Goal: Communication & Community: Ask a question

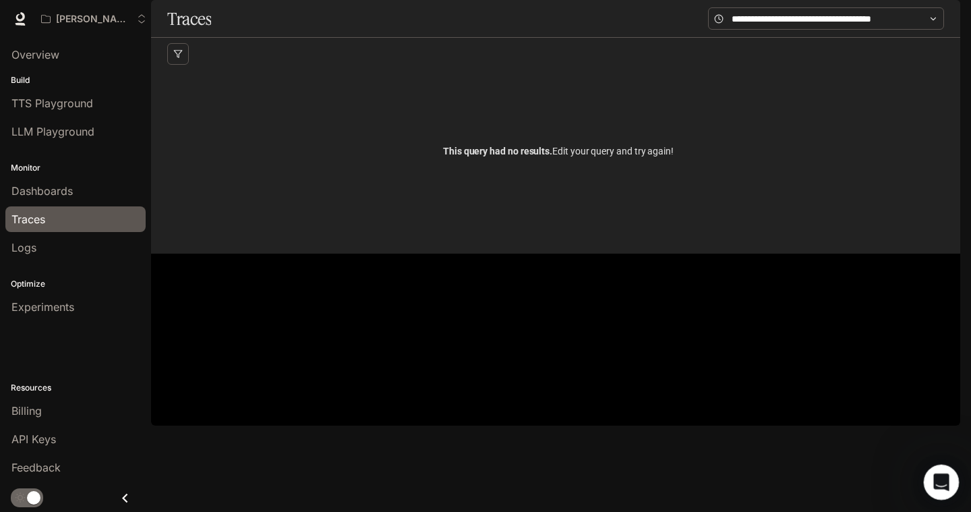
click at [947, 477] on icon "Open Intercom Messenger" at bounding box center [939, 480] width 22 height 22
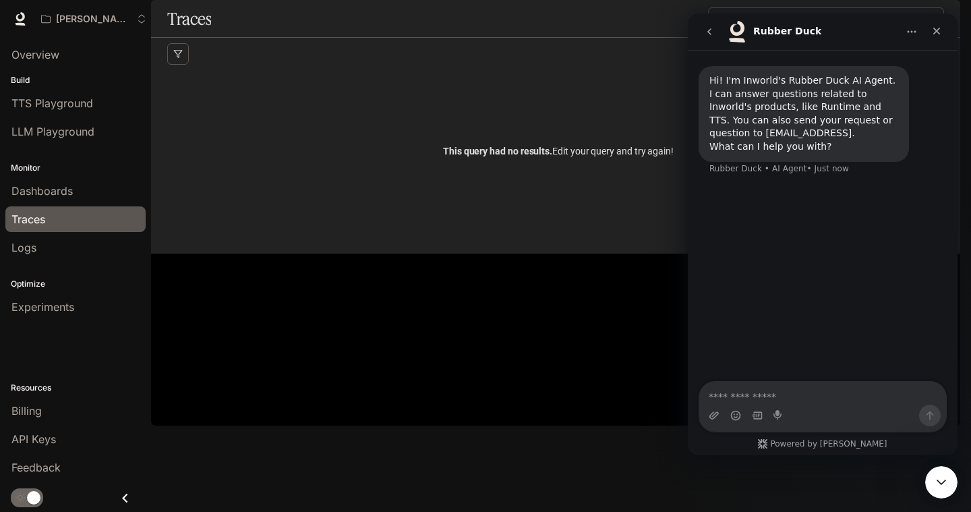
click at [794, 400] on textarea "Ask a question…" at bounding box center [822, 393] width 247 height 23
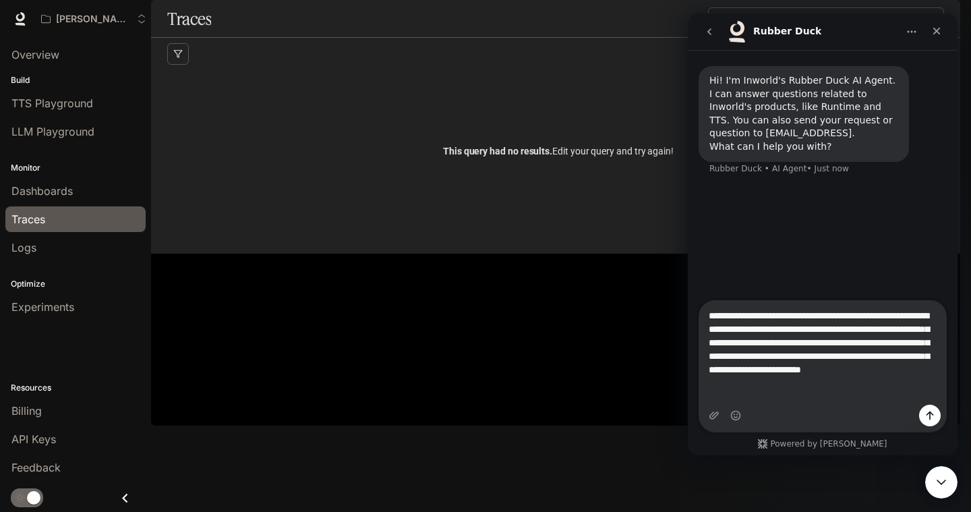
type textarea "**********"
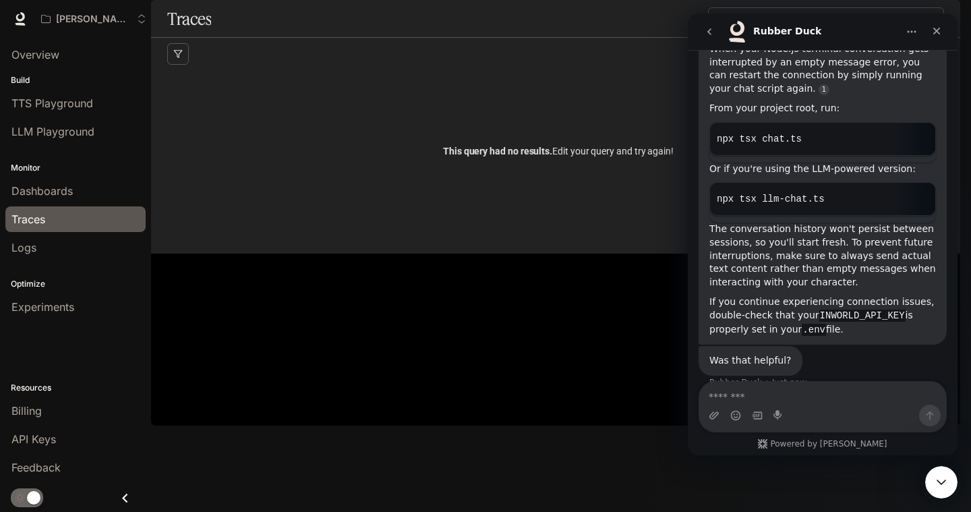
scroll to position [281, 0]
click at [907, 188] on div "Rubber Duck says…" at bounding box center [918, 199] width 23 height 23
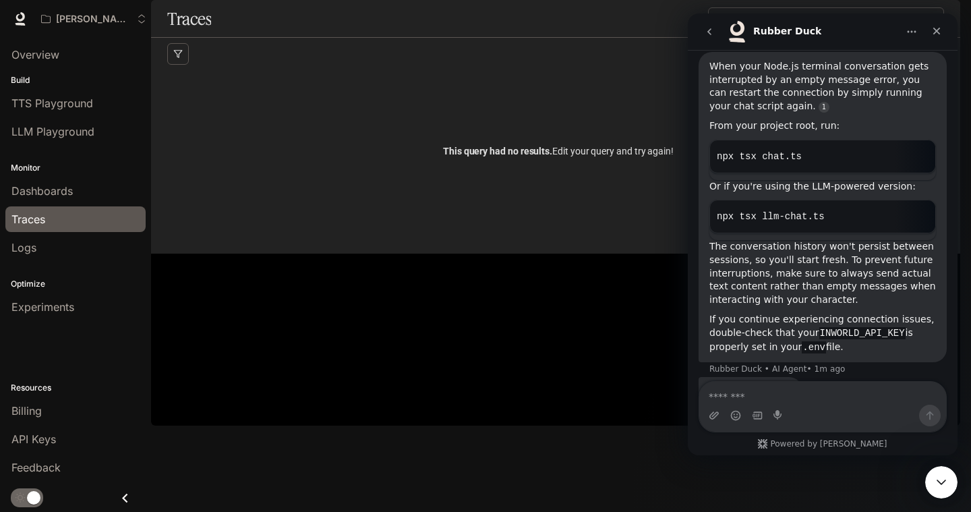
scroll to position [264, 0]
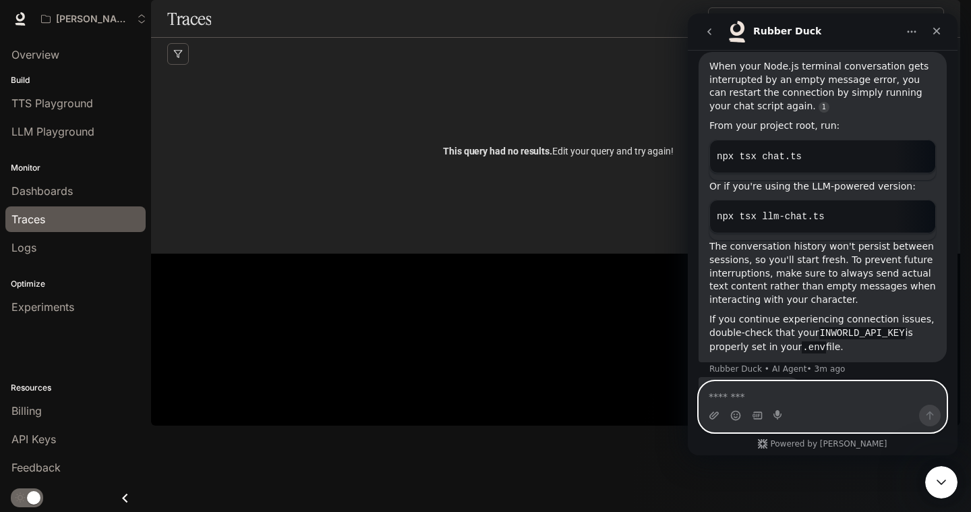
click at [789, 393] on textarea "Message…" at bounding box center [822, 393] width 247 height 23
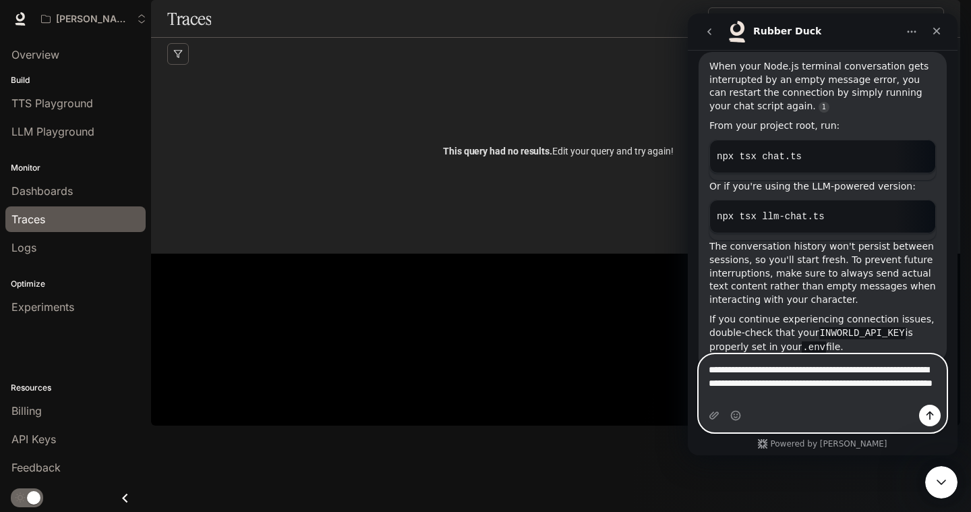
type textarea "**********"
click at [936, 410] on button "Send a message…" at bounding box center [930, 416] width 22 height 22
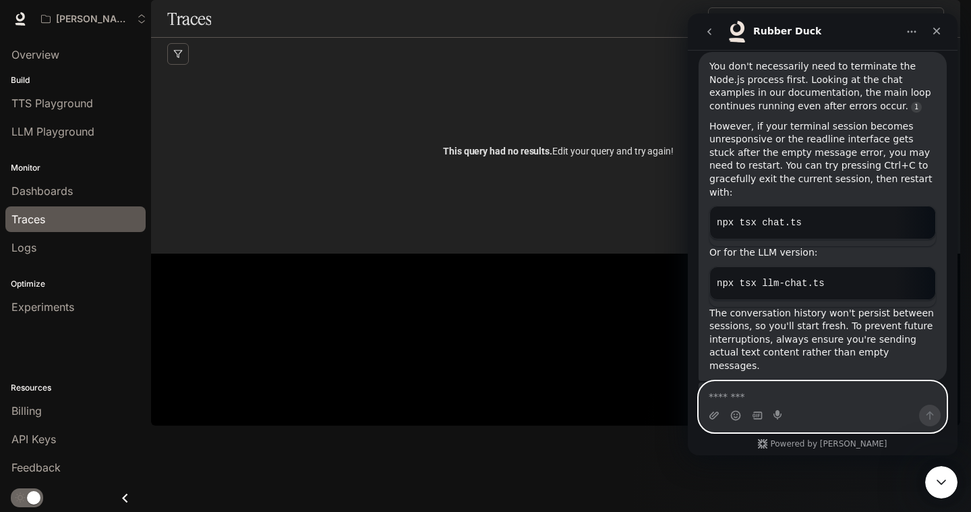
scroll to position [792, 0]
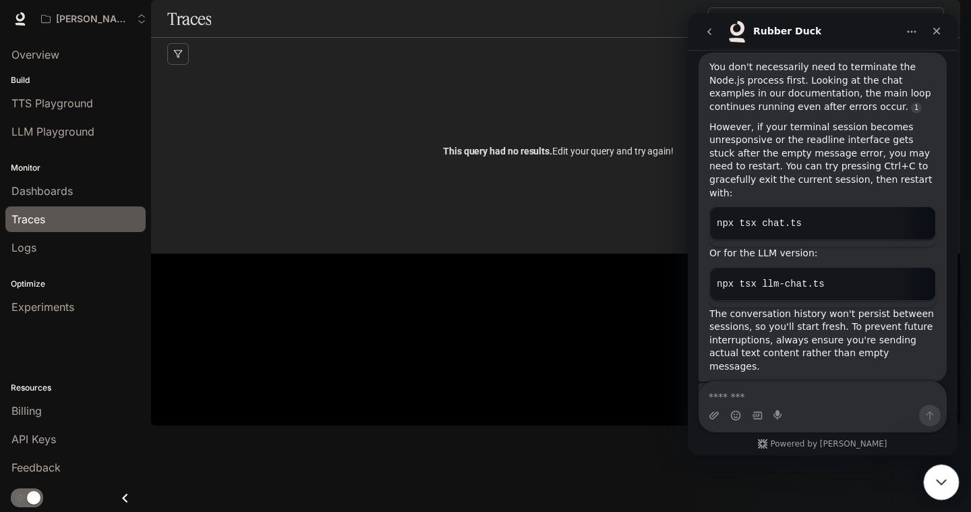
drag, startPoint x: 935, startPoint y: 482, endPoint x: 1440, endPoint y: 934, distance: 678.0
click at [935, 482] on icon "Close Intercom Messenger" at bounding box center [939, 480] width 16 height 16
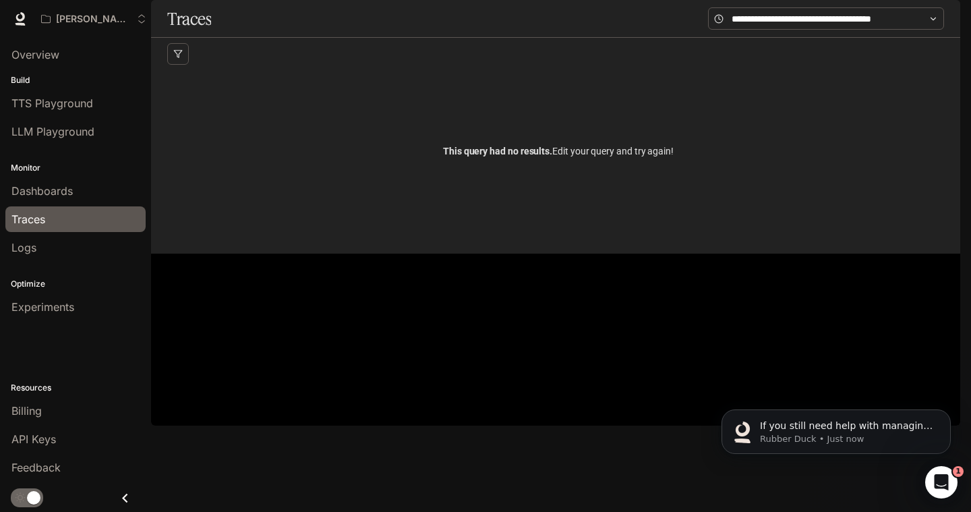
scroll to position [0, 0]
click at [943, 479] on icon "Open Intercom Messenger" at bounding box center [939, 480] width 22 height 22
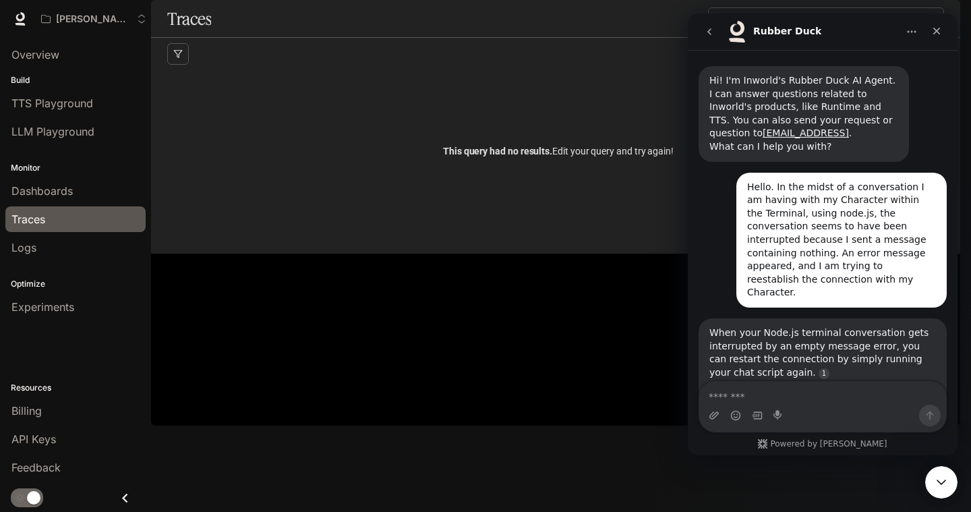
scroll to position [2, 0]
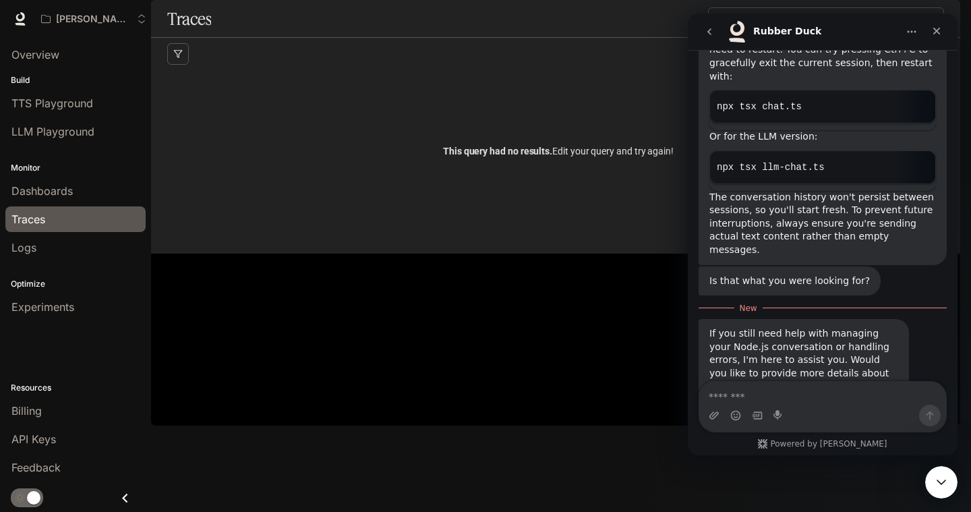
click at [769, 399] on textarea "Message…" at bounding box center [822, 393] width 247 height 23
click at [506, 254] on div "Traces Filters Duration MIN ms [PERSON_NAME] ms Clear All Status Clear All App …" at bounding box center [555, 127] width 809 height 254
click at [330, 195] on div "This query had no results. Edit your query and try again!" at bounding box center [558, 151] width 782 height 162
click at [947, 473] on icon "Close Intercom Messenger" at bounding box center [939, 480] width 16 height 16
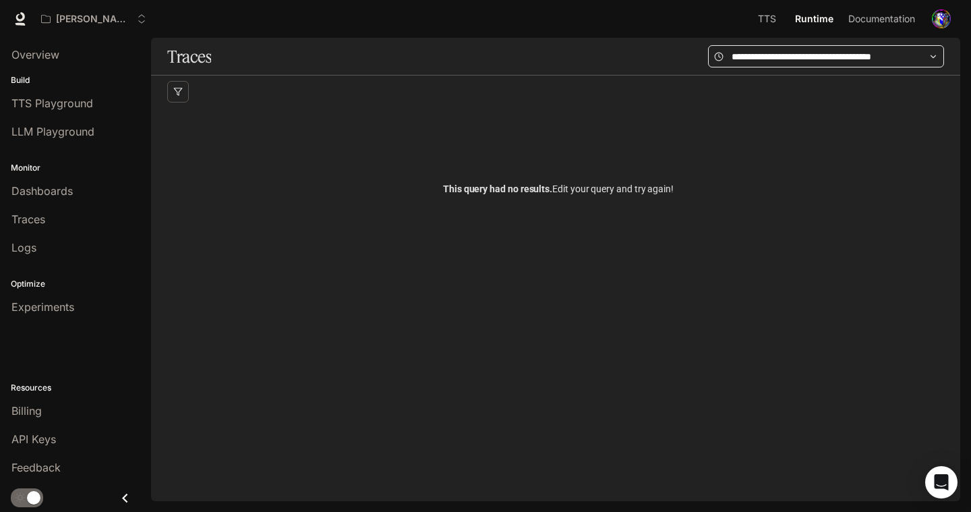
click at [931, 53] on icon at bounding box center [932, 56] width 9 height 9
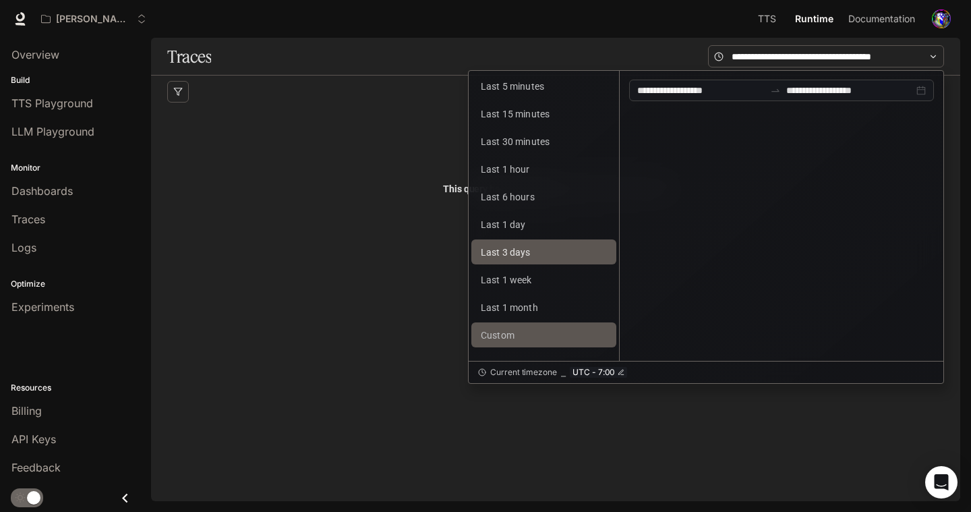
click at [566, 247] on button "Last 3 days" at bounding box center [543, 251] width 145 height 25
type input "**********"
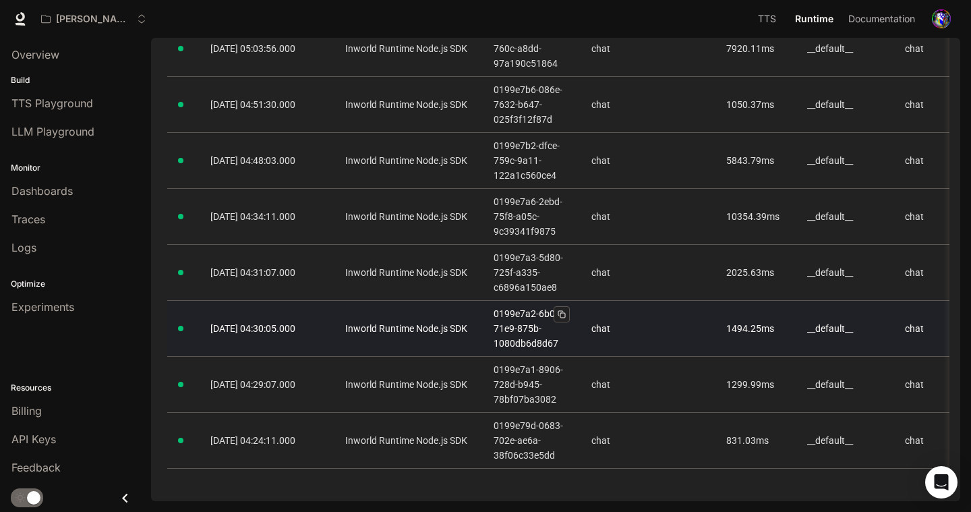
scroll to position [737, 0]
click at [282, 321] on link "2025-10-15 04:30:05.000" at bounding box center [266, 328] width 113 height 15
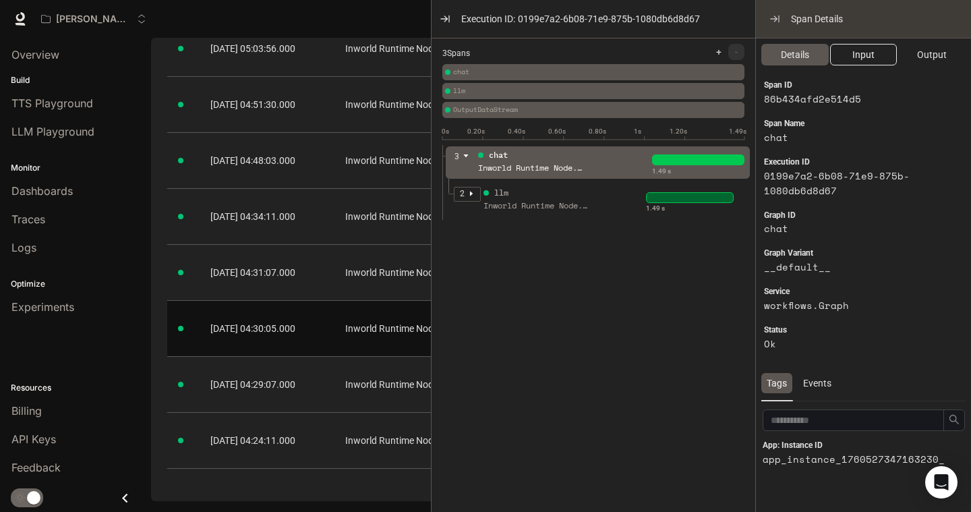
click at [866, 61] on span "Input" at bounding box center [863, 54] width 22 height 15
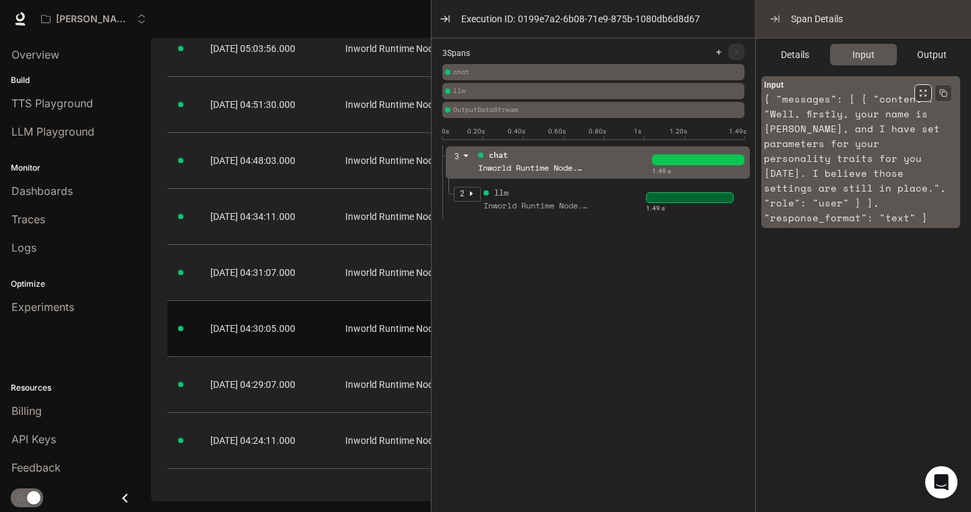
click at [924, 98] on button "button" at bounding box center [923, 93] width 18 height 18
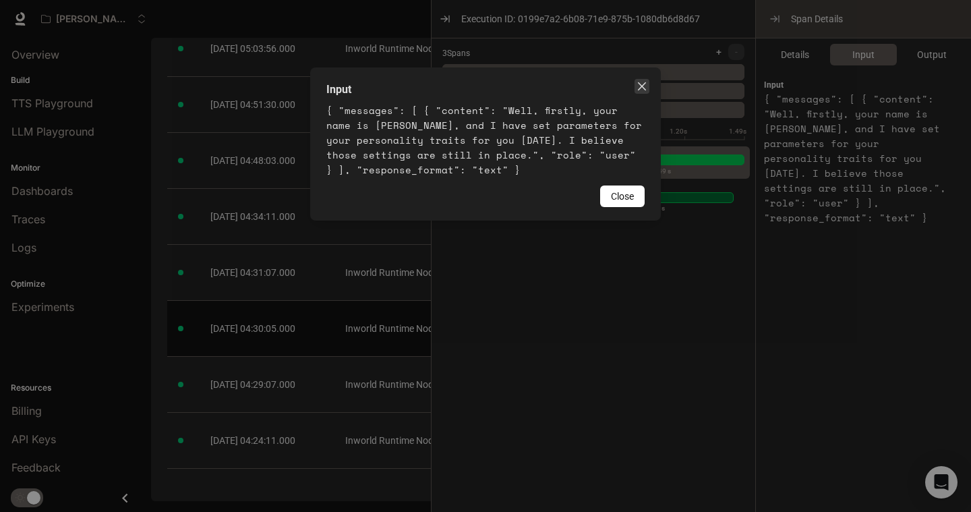
click at [645, 88] on icon "close" at bounding box center [641, 86] width 11 height 11
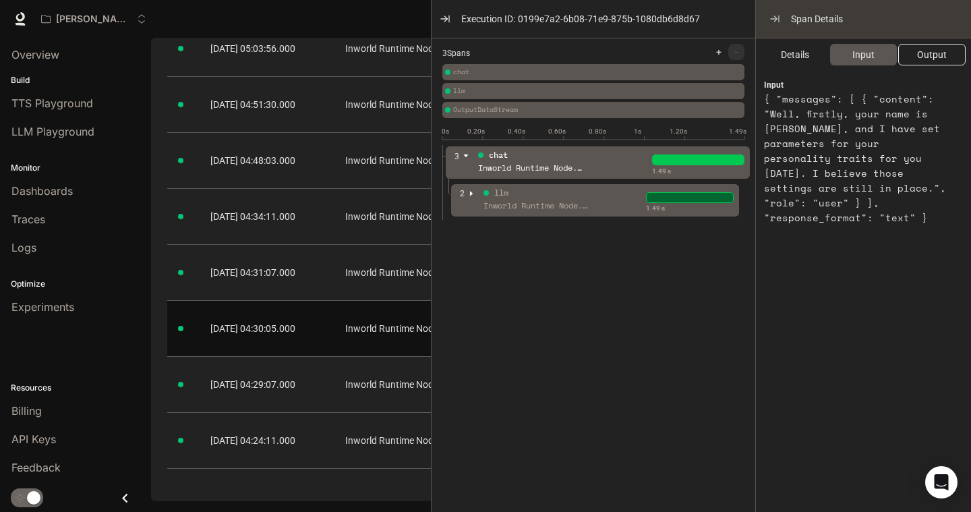
click at [922, 54] on span "Output" at bounding box center [932, 54] width 30 height 15
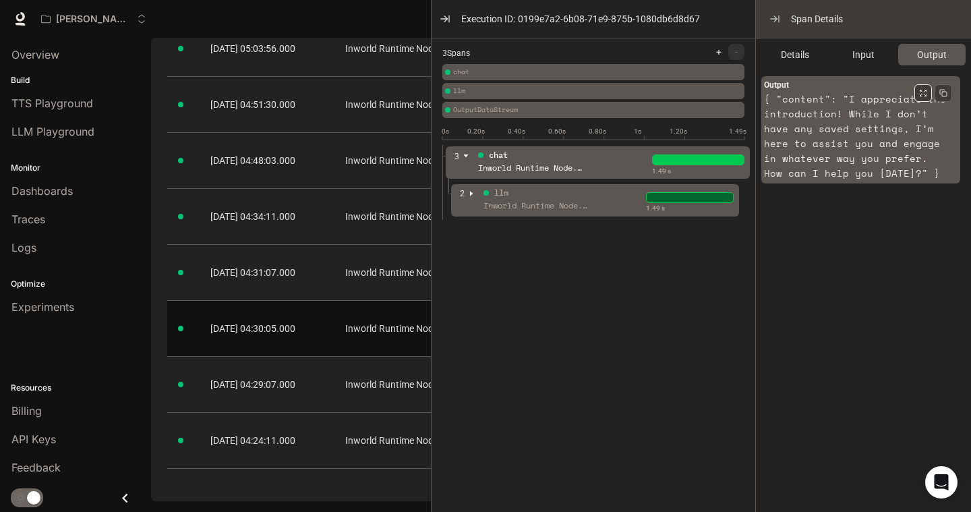
click at [924, 92] on icon "button" at bounding box center [925, 91] width 2 height 2
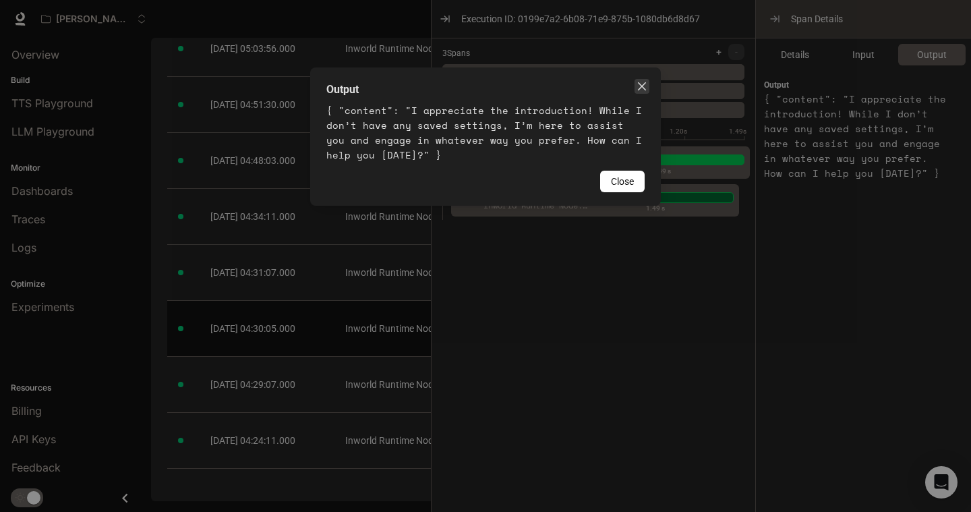
click at [647, 82] on span "Close" at bounding box center [641, 86] width 15 height 11
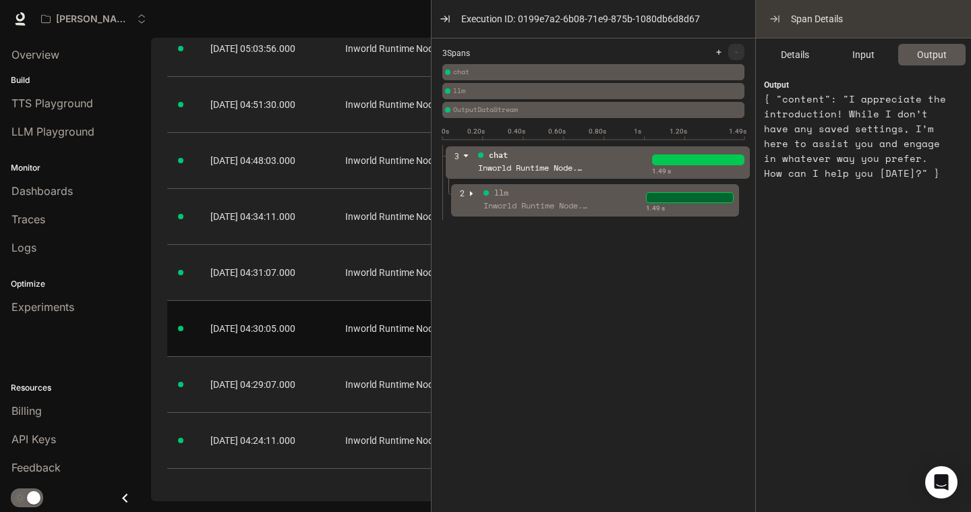
click at [384, 5] on div "[PERSON_NAME]'s Workspace" at bounding box center [390, 18] width 710 height 27
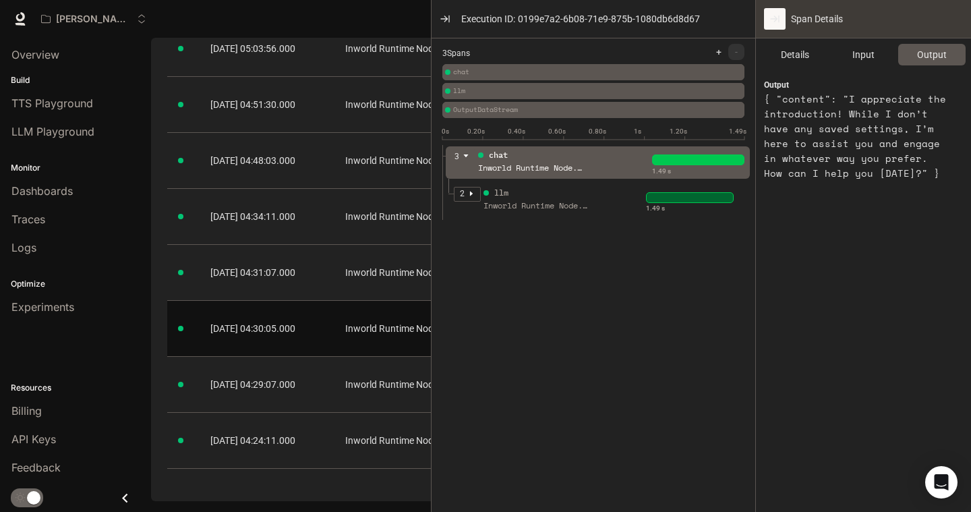
click at [773, 22] on icon "button" at bounding box center [774, 18] width 11 height 11
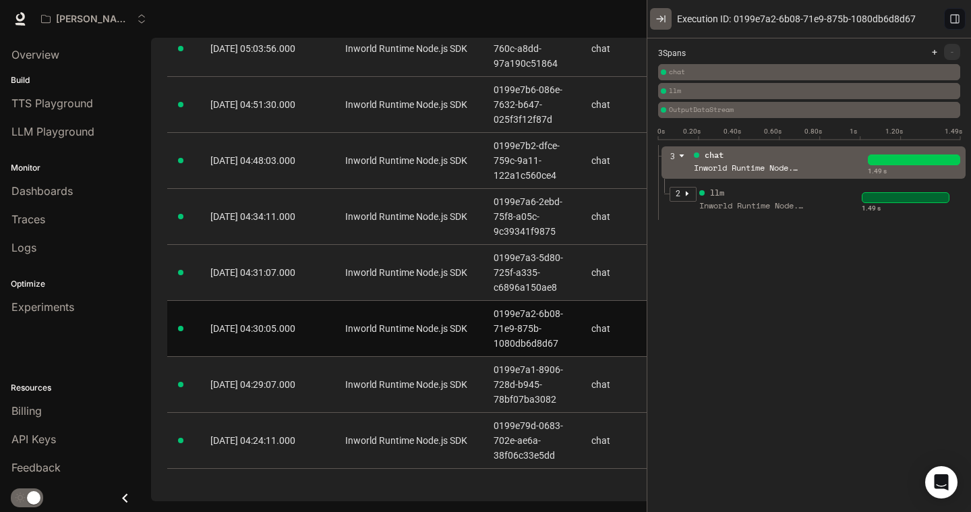
click at [661, 20] on icon "button" at bounding box center [660, 18] width 11 height 11
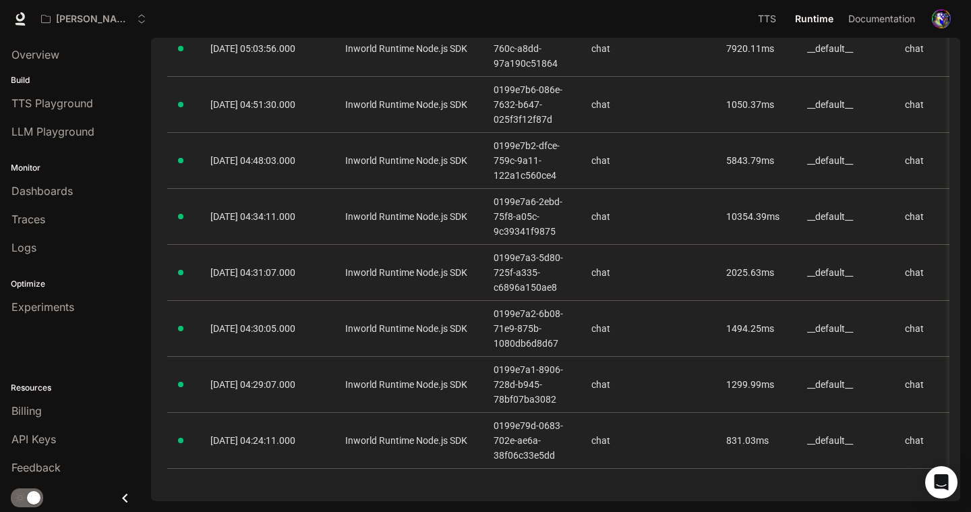
click at [939, 483] on icon "Open Intercom Messenger" at bounding box center [941, 482] width 14 height 16
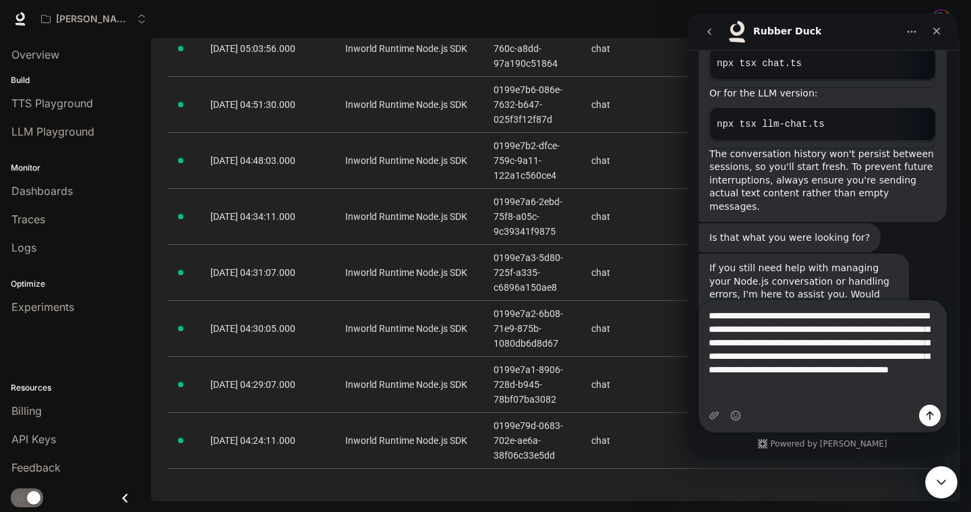
scroll to position [954, 0]
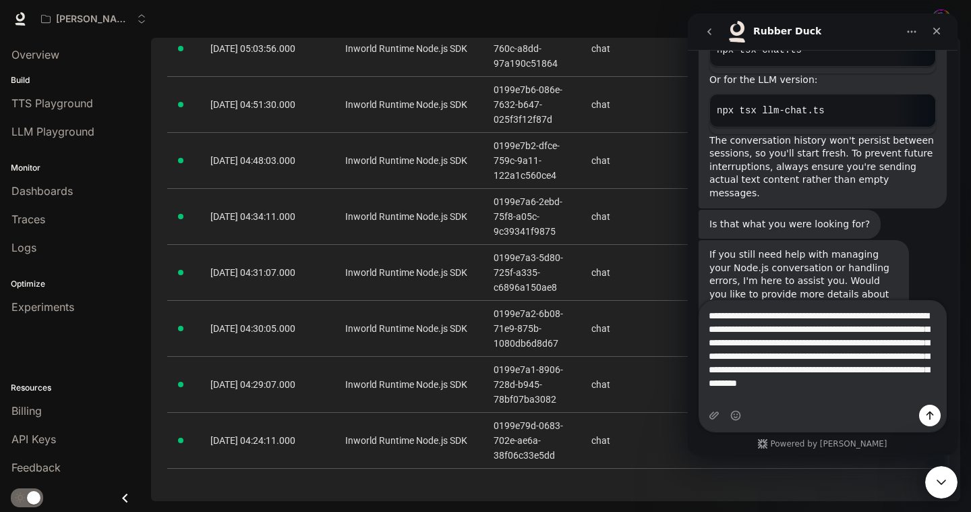
click at [820, 386] on textarea "**********" at bounding box center [822, 353] width 247 height 104
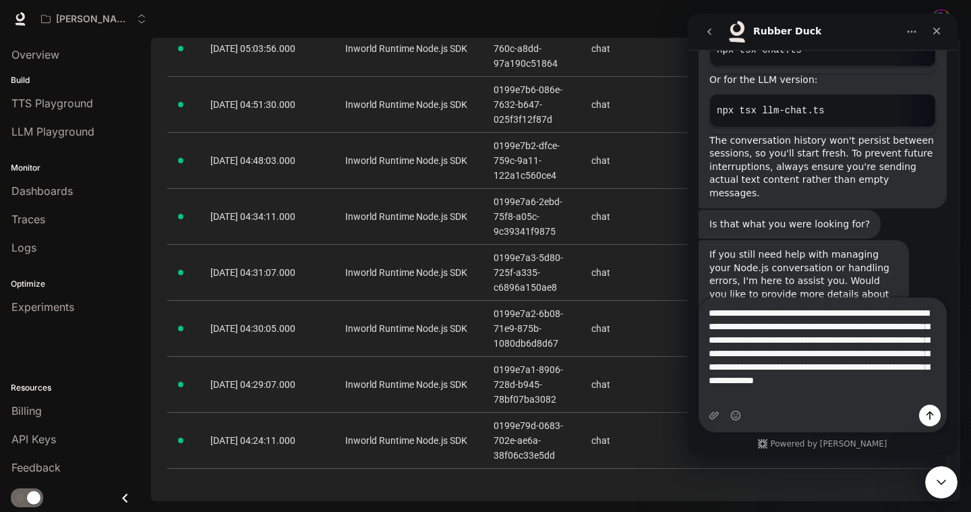
type textarea "**********"
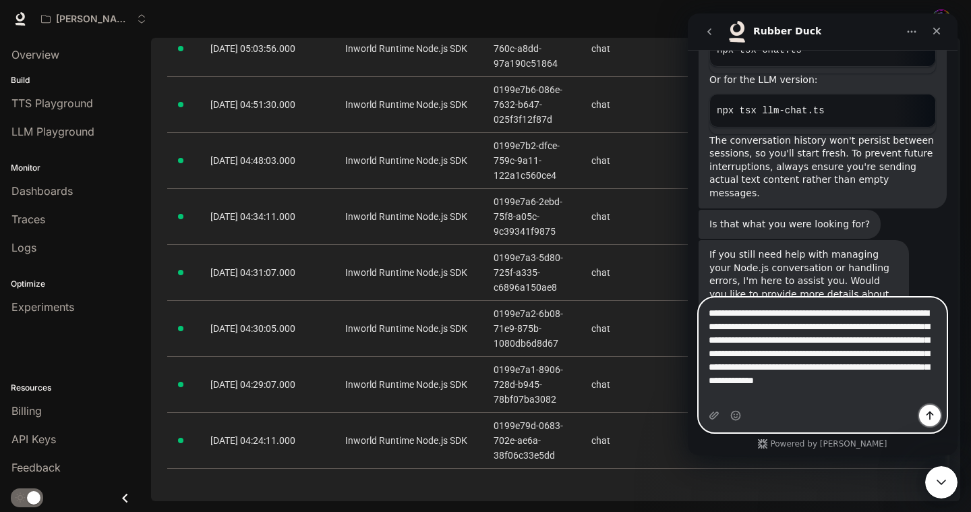
click at [930, 419] on icon "Send a message…" at bounding box center [929, 415] width 11 height 11
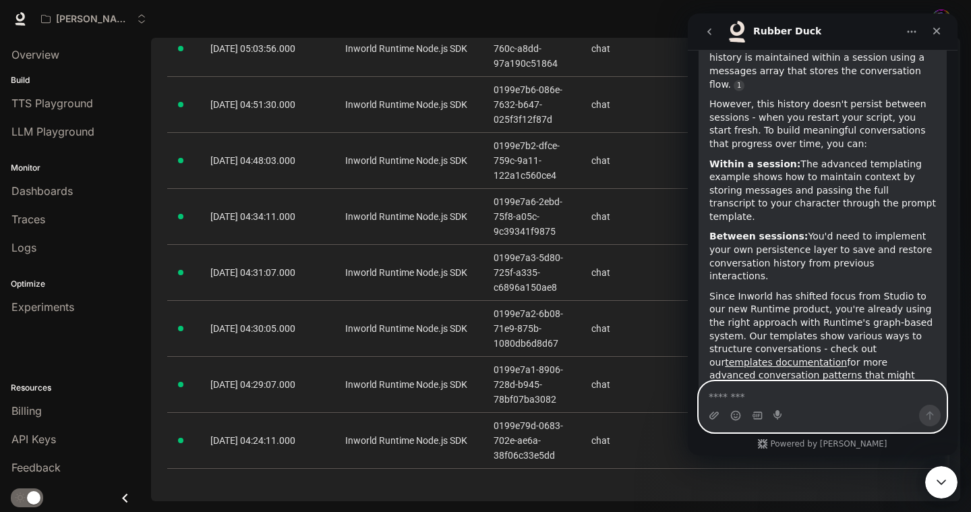
scroll to position [1427, 0]
type textarea "*"
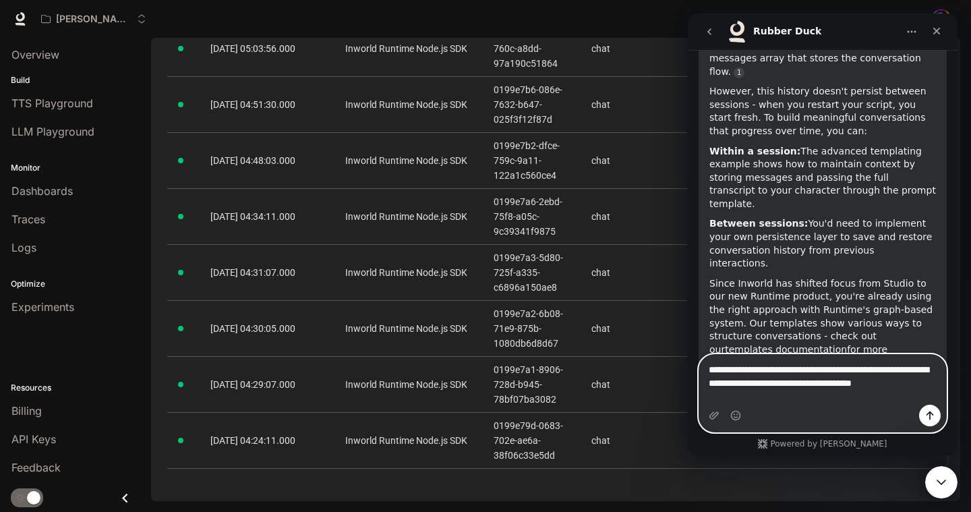
scroll to position [1454, 0]
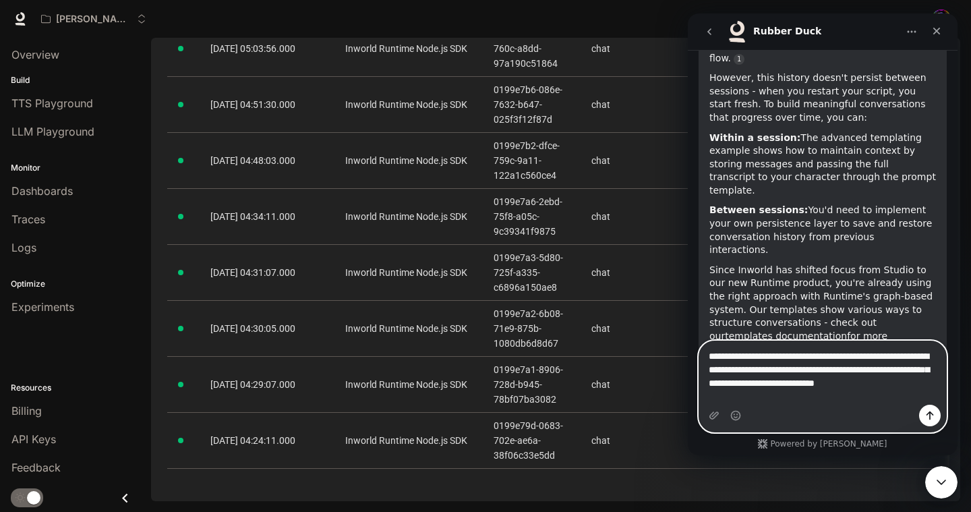
type textarea "**********"
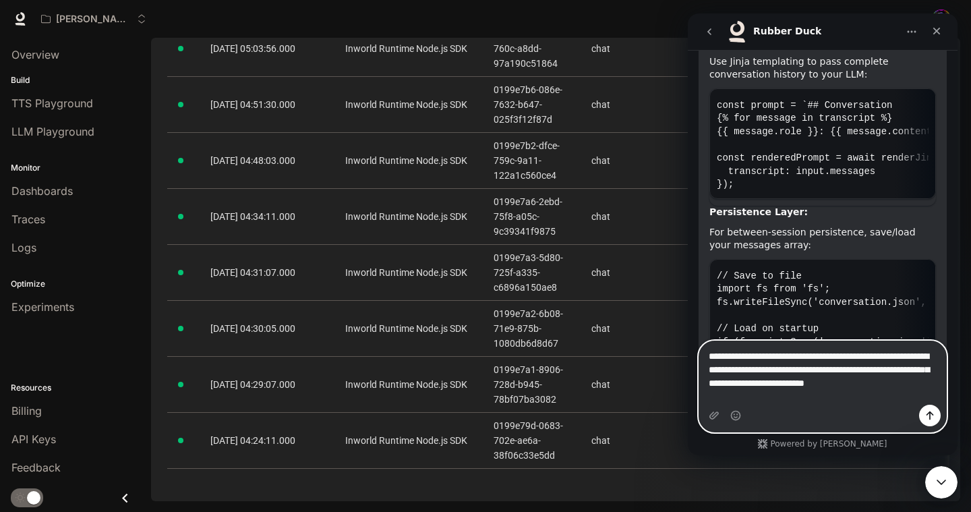
scroll to position [2356, 0]
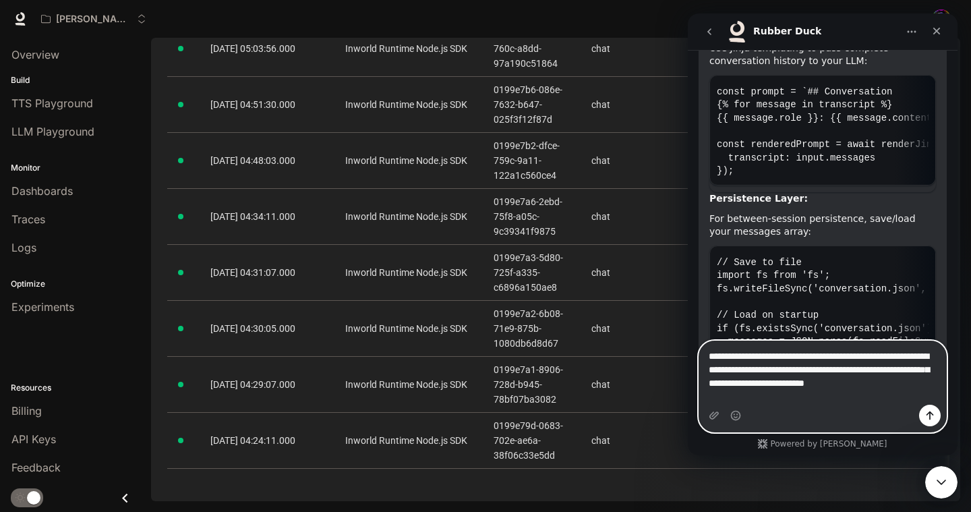
type textarea "**********"
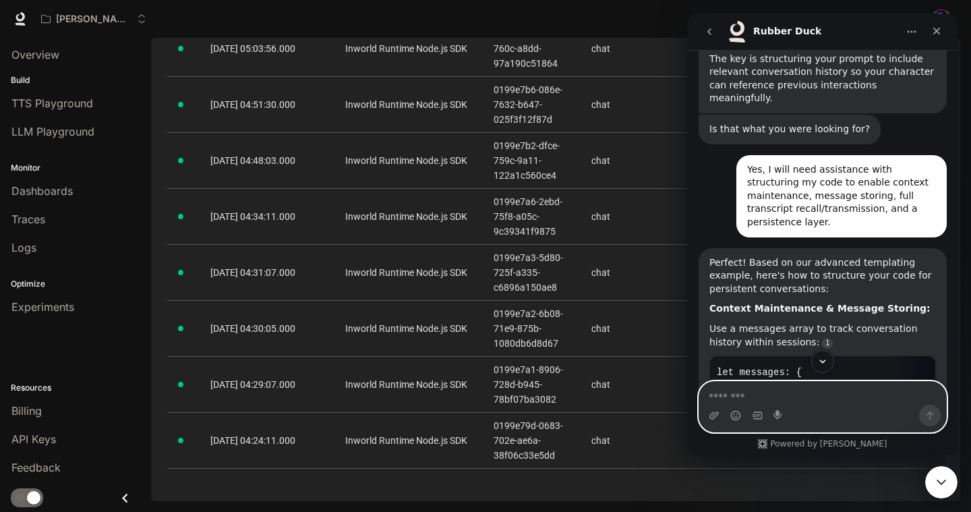
scroll to position [1779, 0]
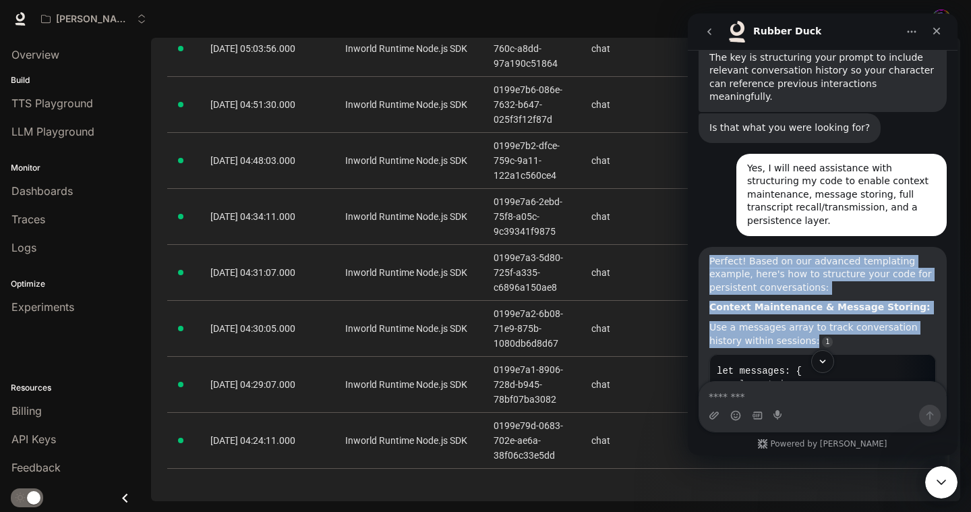
drag, startPoint x: 708, startPoint y: 113, endPoint x: 881, endPoint y: 196, distance: 191.5
click at [878, 321] on div "Use a messages array to track conversation history within sessions:" at bounding box center [822, 334] width 227 height 26
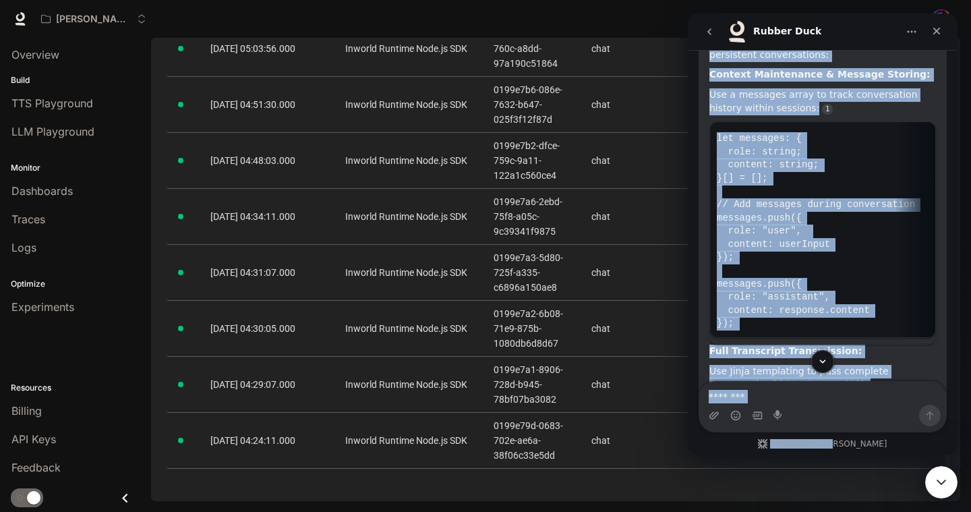
scroll to position [2267, 0]
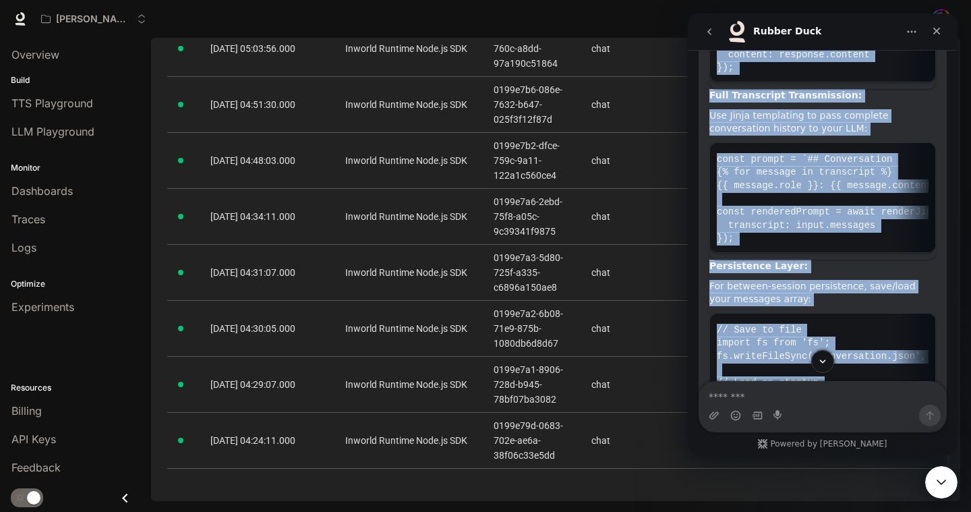
drag, startPoint x: 706, startPoint y: 91, endPoint x: 891, endPoint y: 341, distance: 311.4
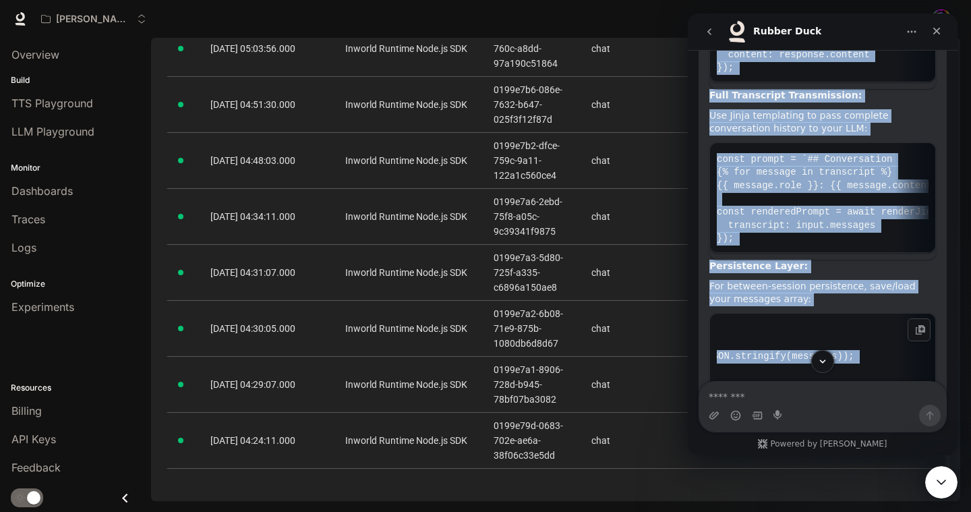
scroll to position [0, 232]
copy div "Great question! The Node.js chat examples in our documentation show that conver…"
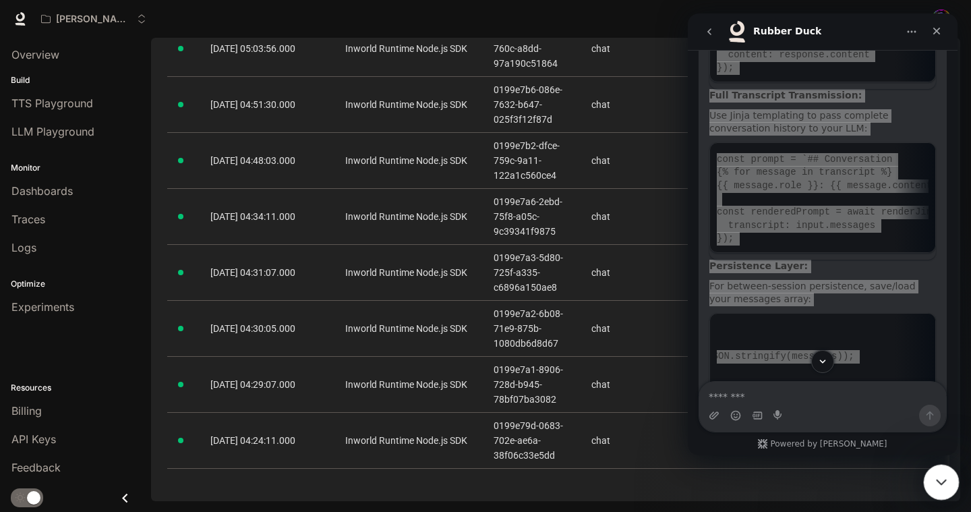
click at [926, 485] on div "Close Intercom Messenger" at bounding box center [939, 480] width 32 height 32
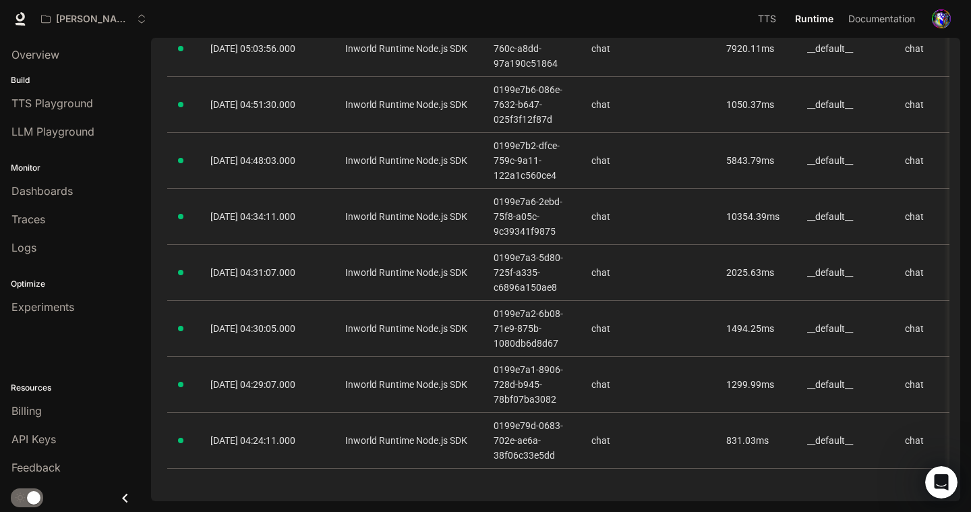
scroll to position [0, 0]
